Goal: Task Accomplishment & Management: Manage account settings

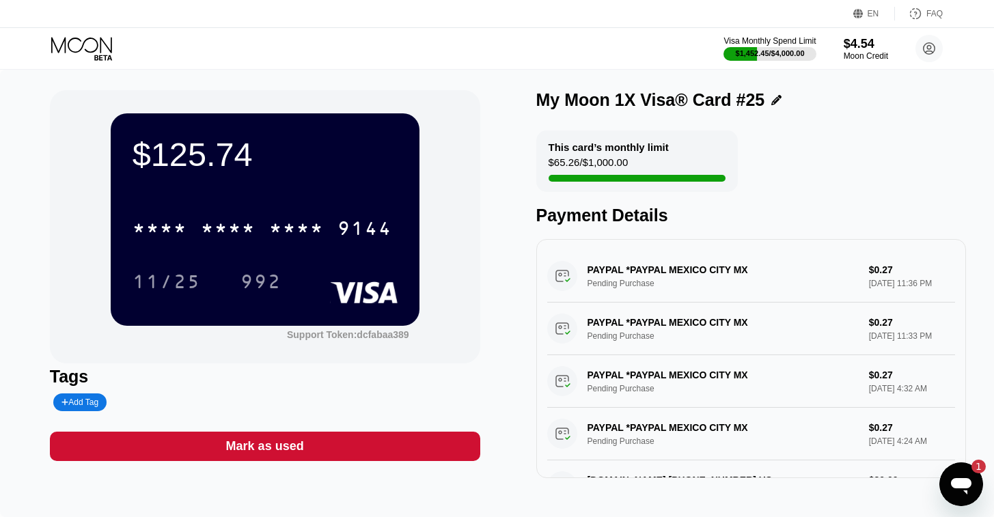
click at [92, 48] on icon at bounding box center [83, 49] width 64 height 24
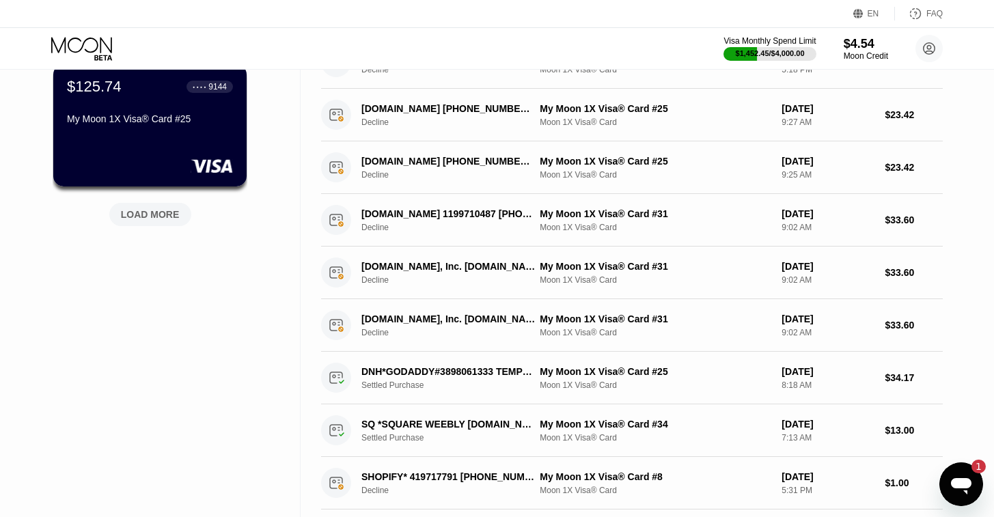
scroll to position [641, 0]
click at [159, 212] on div "LOAD MORE" at bounding box center [150, 214] width 59 height 12
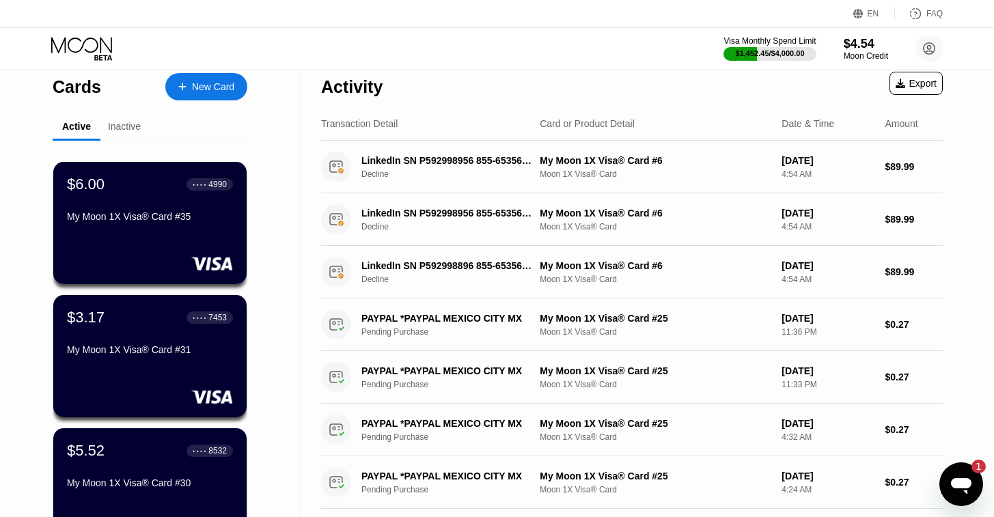
scroll to position [0, 0]
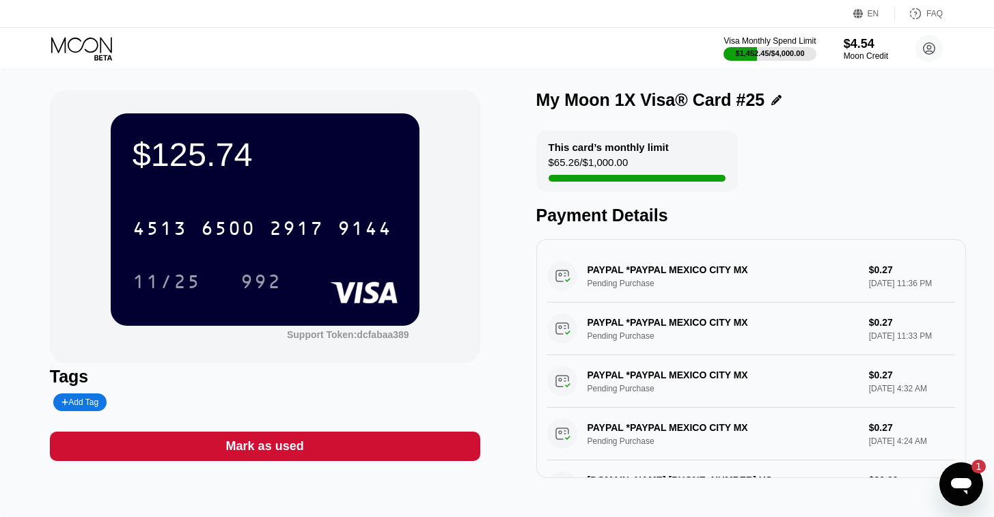
click at [75, 43] on icon at bounding box center [83, 49] width 64 height 24
